Goal: Task Accomplishment & Management: Manage account settings

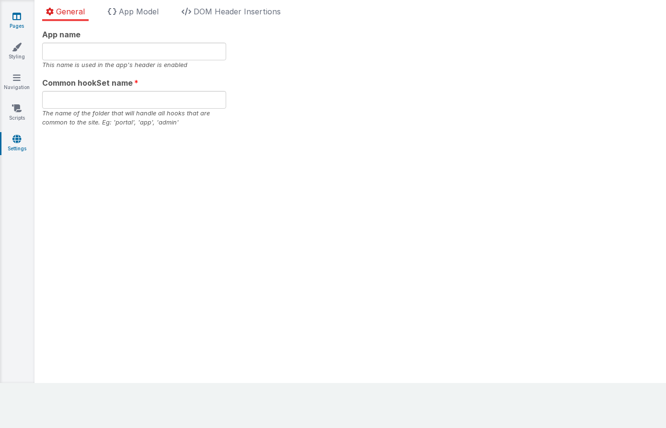
click at [10, 20] on link "Pages" at bounding box center [17, 20] width 34 height 19
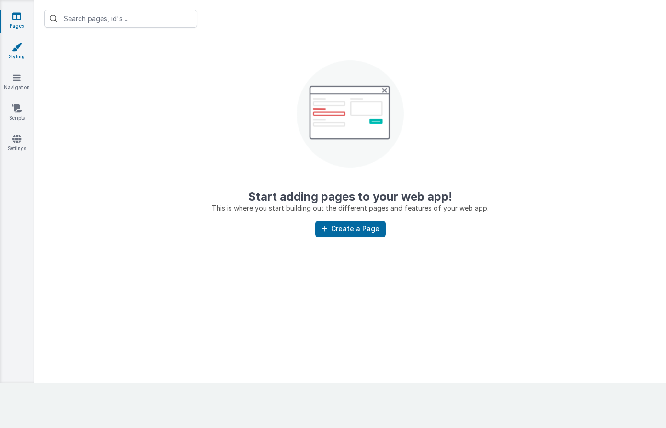
click at [27, 45] on link "Styling" at bounding box center [17, 51] width 34 height 19
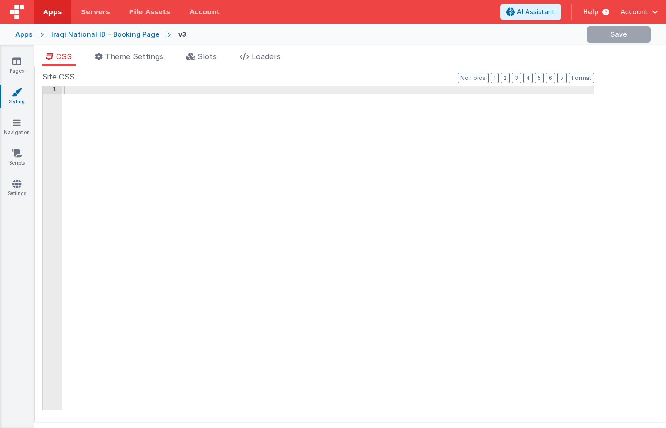
click at [20, 35] on div "Apps" at bounding box center [23, 35] width 17 height 10
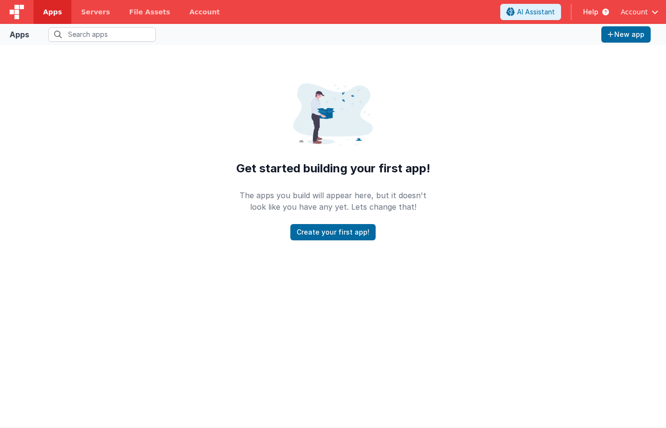
click at [649, 12] on button "Account" at bounding box center [639, 12] width 38 height 10
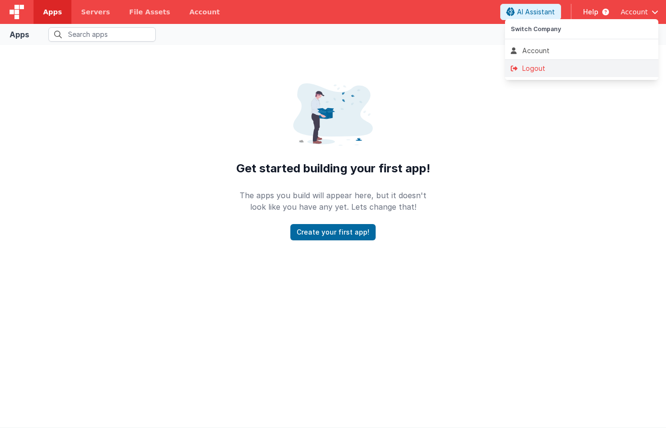
click at [624, 72] on div "Logout" at bounding box center [582, 69] width 142 height 10
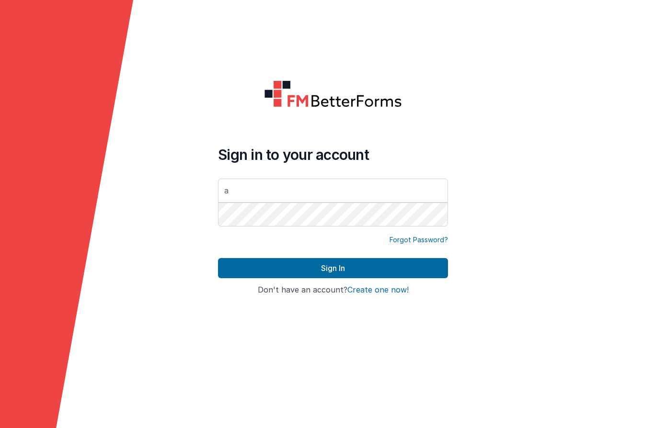
type input "ali.alkhairalla@gmail.com"
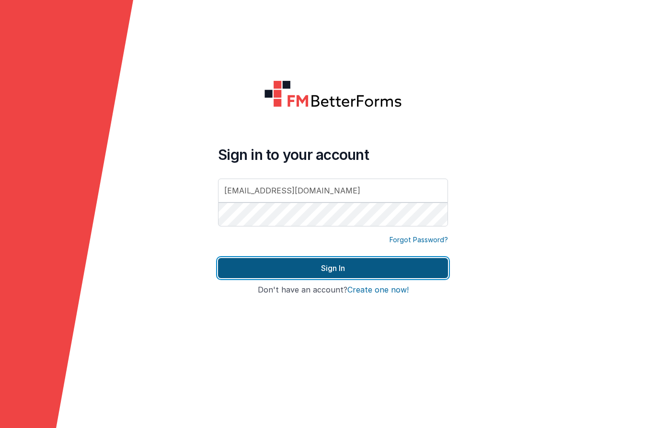
click at [387, 269] on button "Sign In" at bounding box center [333, 268] width 230 height 20
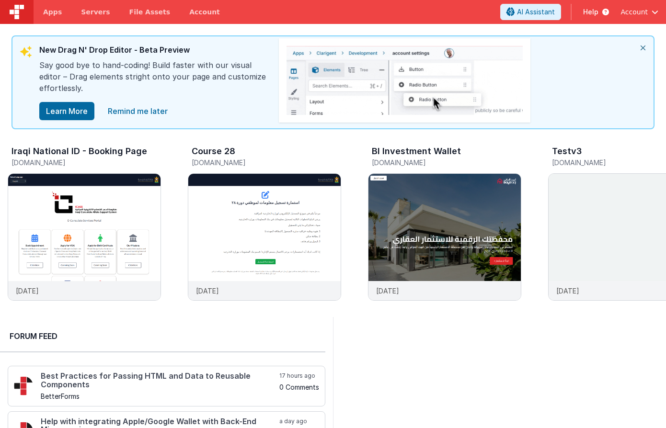
click at [640, 49] on icon "close" at bounding box center [642, 47] width 21 height 23
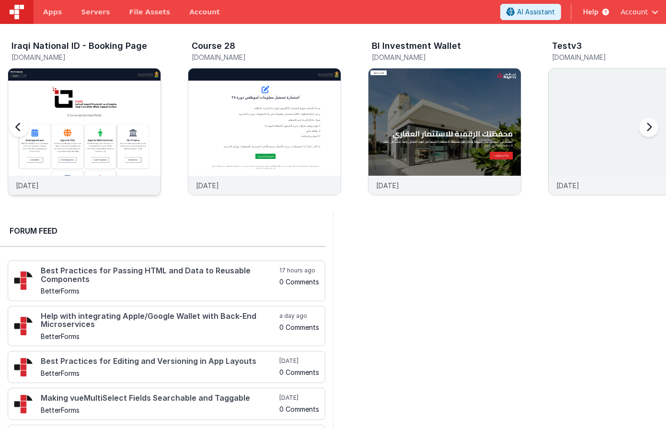
click at [132, 95] on img at bounding box center [84, 145] width 152 height 152
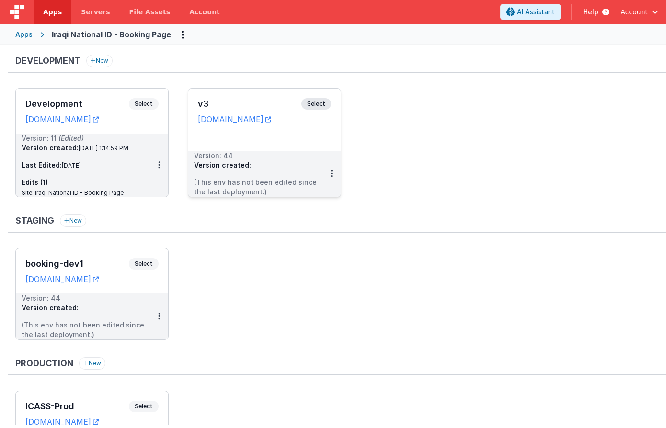
click at [311, 103] on span "Select" at bounding box center [316, 103] width 30 height 11
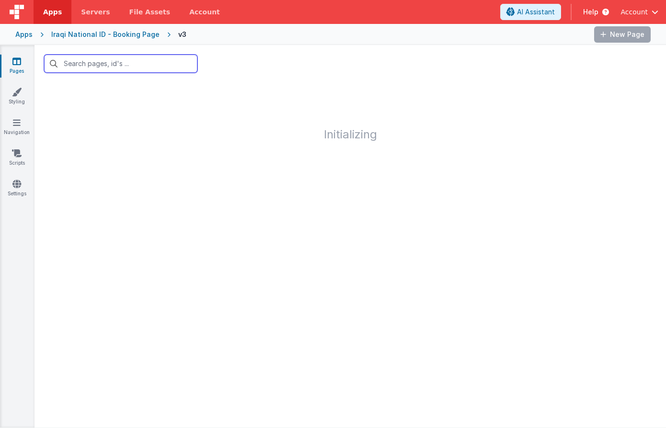
click at [153, 68] on input "text" at bounding box center [120, 64] width 153 height 18
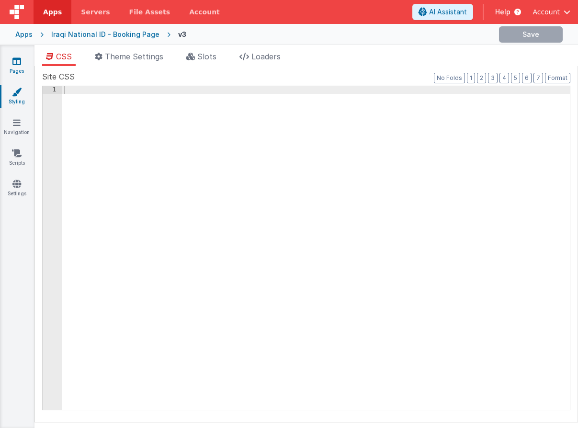
click at [25, 63] on link "Pages" at bounding box center [17, 66] width 34 height 19
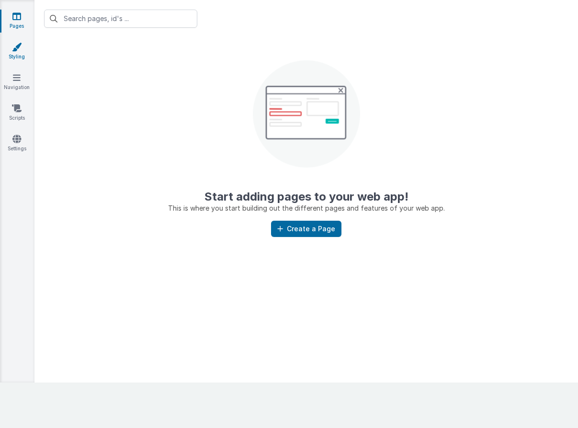
click at [22, 48] on link "Styling" at bounding box center [17, 51] width 34 height 19
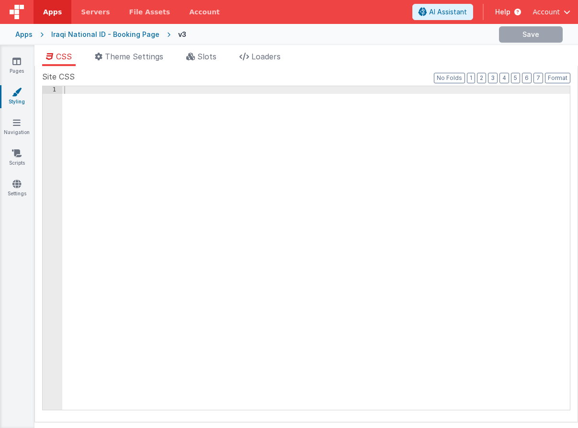
click at [566, 11] on span "button" at bounding box center [567, 12] width 7 height 7
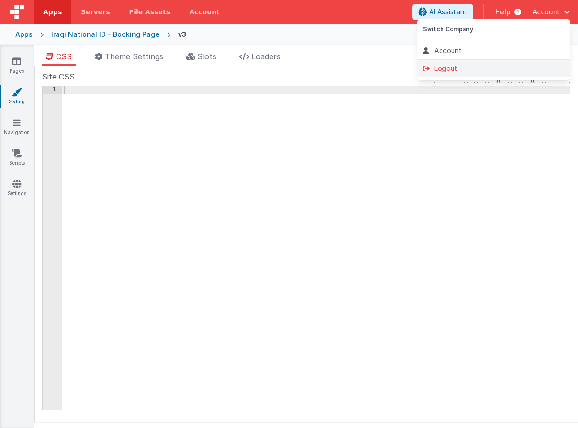
click at [497, 74] on li "Logout" at bounding box center [493, 68] width 153 height 17
